Goal: Check status

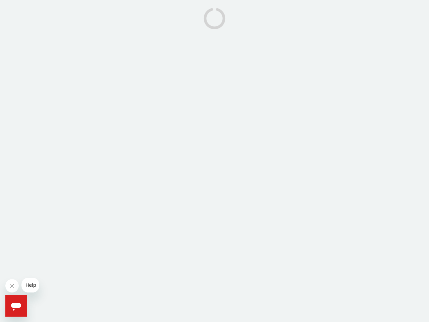
click at [12, 286] on icon "Close message from company" at bounding box center [11, 285] width 3 height 3
click at [30, 285] on span "Help" at bounding box center [30, 284] width 11 height 5
click at [16, 306] on icon "Open messaging window" at bounding box center [16, 307] width 10 height 8
